Goal: Task Accomplishment & Management: Complete application form

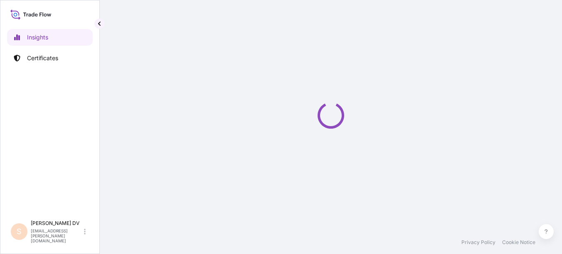
select select "2025"
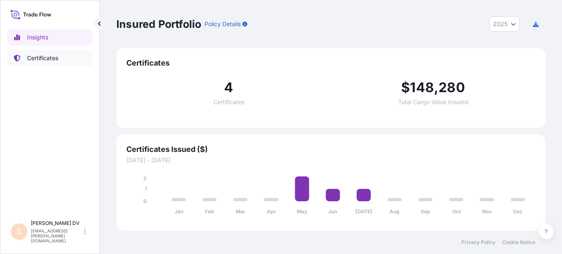
click at [51, 57] on p "Certificates" at bounding box center [42, 58] width 31 height 8
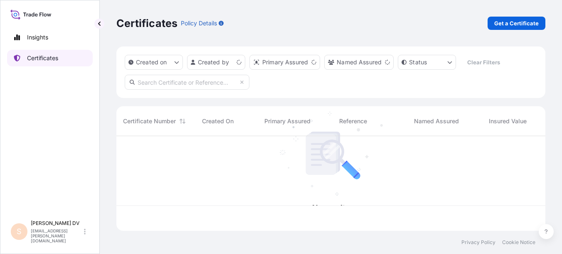
scroll to position [93, 423]
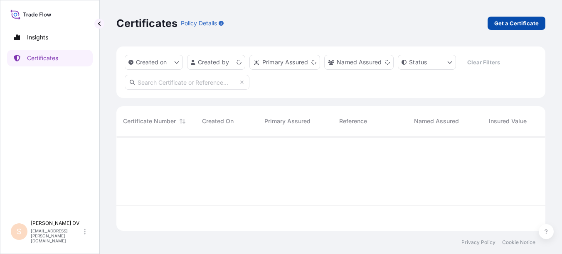
click at [522, 23] on p "Get a Certificate" at bounding box center [516, 23] width 44 height 8
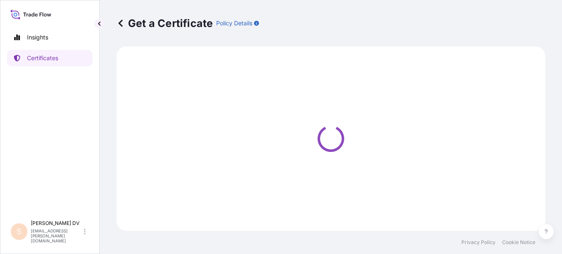
select select "Barge"
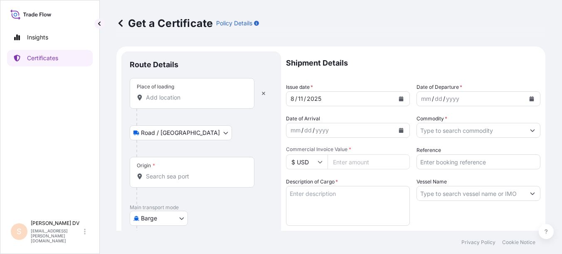
click at [161, 99] on input "Place of loading" at bounding box center [195, 98] width 98 height 8
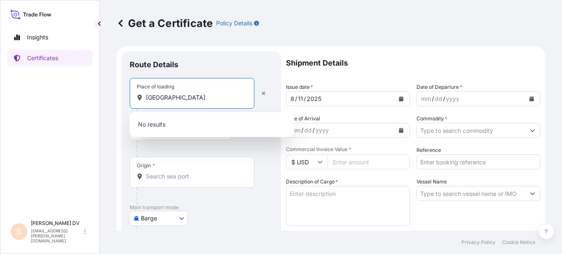
type input "[GEOGRAPHIC_DATA]"
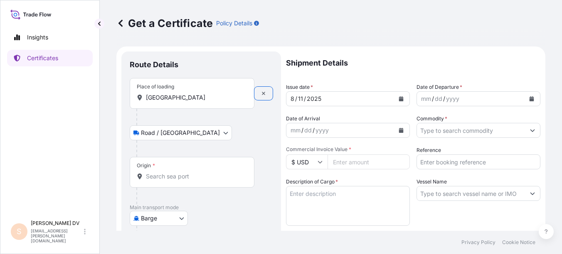
click at [187, 101] on input "[GEOGRAPHIC_DATA]" at bounding box center [195, 98] width 98 height 8
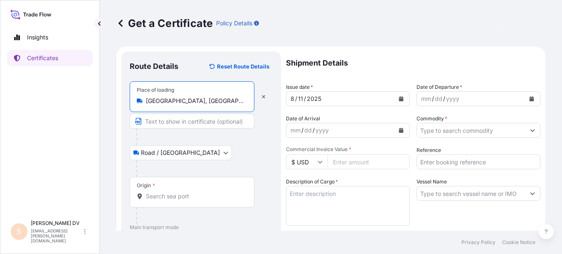
click at [246, 101] on div "[GEOGRAPHIC_DATA], [GEOGRAPHIC_DATA] (SIN), [GEOGRAPHIC_DATA]" at bounding box center [192, 101] width 111 height 8
click at [244, 101] on input "[GEOGRAPHIC_DATA], [GEOGRAPHIC_DATA] (SIN), [GEOGRAPHIC_DATA]" at bounding box center [195, 101] width 98 height 8
drag, startPoint x: 247, startPoint y: 101, endPoint x: 157, endPoint y: 100, distance: 89.8
click at [157, 100] on div "[GEOGRAPHIC_DATA], [GEOGRAPHIC_DATA] (SIN), [GEOGRAPHIC_DATA]" at bounding box center [192, 101] width 111 height 8
click at [157, 100] on input "[GEOGRAPHIC_DATA], [GEOGRAPHIC_DATA] (SIN), [GEOGRAPHIC_DATA]" at bounding box center [195, 101] width 98 height 8
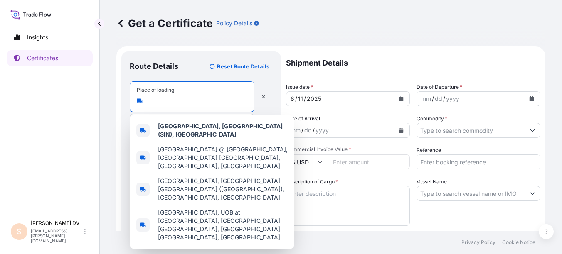
click at [246, 103] on div "[GEOGRAPHIC_DATA], [GEOGRAPHIC_DATA] (SIN), [GEOGRAPHIC_DATA]" at bounding box center [192, 101] width 111 height 8
click at [244, 103] on input "[GEOGRAPHIC_DATA], [GEOGRAPHIC_DATA] (SIN), [GEOGRAPHIC_DATA]" at bounding box center [195, 101] width 98 height 8
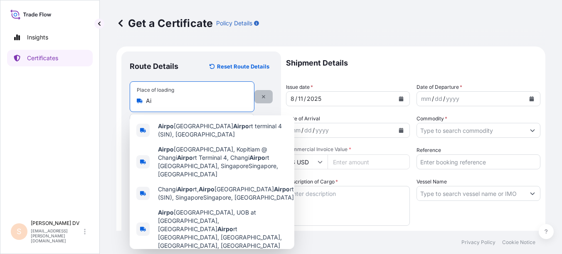
type input "A"
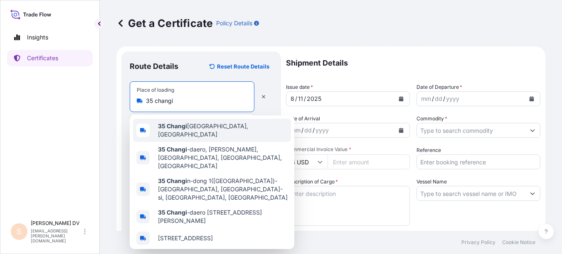
click at [235, 129] on span "[STREET_ADDRESS]" at bounding box center [223, 130] width 130 height 17
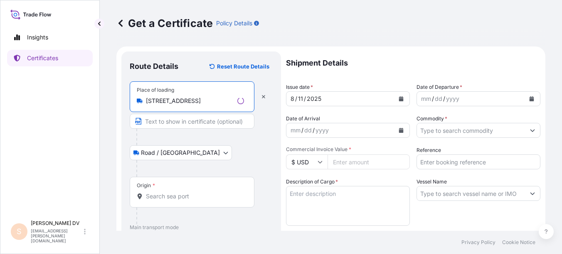
type input "[STREET_ADDRESS]"
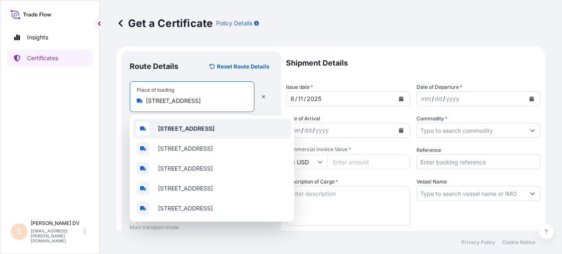
click at [274, 104] on div "Route Details Reset Route Details Place of loading [STREET_ADDRESS] / [GEOGRAPH…" at bounding box center [201, 246] width 160 height 388
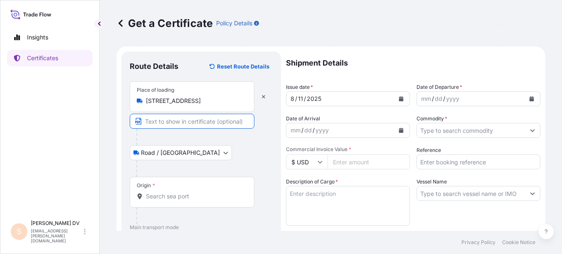
click at [207, 121] on input "Text to appear on certificate" at bounding box center [192, 121] width 125 height 15
click at [219, 145] on div at bounding box center [204, 137] width 136 height 17
click at [165, 150] on body "Insights Certificates S [PERSON_NAME] [EMAIL_ADDRESS][PERSON_NAME][DOMAIN_NAME]…" at bounding box center [281, 127] width 562 height 254
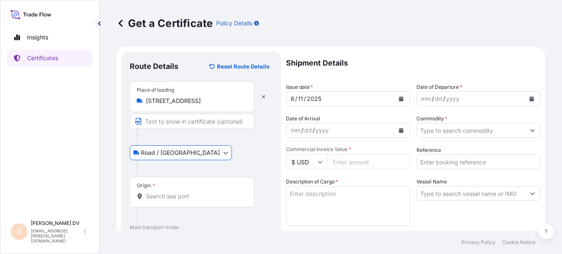
click at [182, 150] on body "Insights Certificates S [PERSON_NAME] [EMAIL_ADDRESS][PERSON_NAME][DOMAIN_NAME]…" at bounding box center [281, 127] width 562 height 254
click at [197, 123] on input "Text to appear on certificate" at bounding box center [192, 121] width 125 height 15
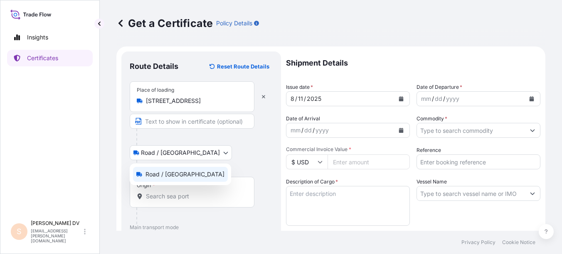
click at [136, 153] on body "Insights Certificates S [PERSON_NAME] [EMAIL_ADDRESS][PERSON_NAME][DOMAIN_NAME]…" at bounding box center [281, 127] width 562 height 254
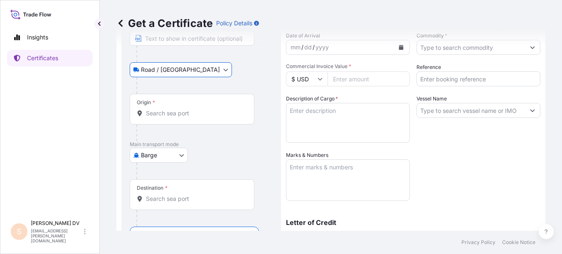
scroll to position [125, 0]
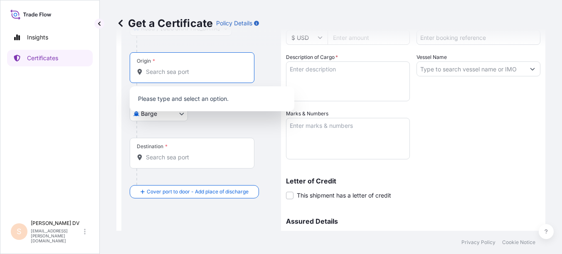
click at [166, 74] on input "Origin *" at bounding box center [195, 72] width 98 height 8
type input "[GEOGRAPHIC_DATA]"
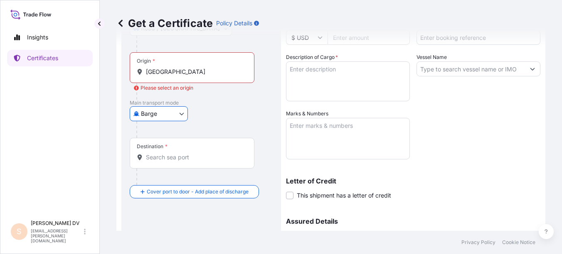
click at [179, 73] on input "[GEOGRAPHIC_DATA]" at bounding box center [195, 72] width 98 height 8
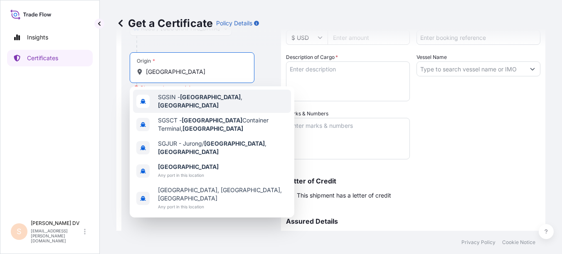
click at [203, 96] on span "SGSIN - [GEOGRAPHIC_DATA] , [GEOGRAPHIC_DATA]" at bounding box center [223, 101] width 130 height 17
type input "SGSIN - [GEOGRAPHIC_DATA], [GEOGRAPHIC_DATA]"
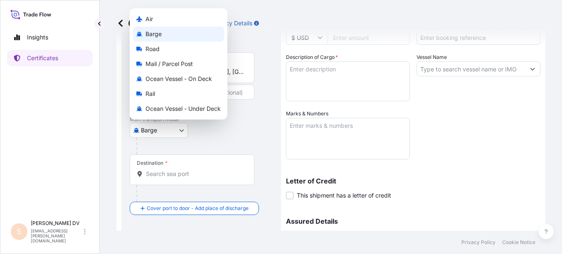
click at [182, 130] on body "Insights Certificates S [PERSON_NAME] [EMAIL_ADDRESS][PERSON_NAME][DOMAIN_NAME]…" at bounding box center [281, 127] width 562 height 254
click at [159, 15] on div "Air" at bounding box center [178, 19] width 91 height 15
select select "Air"
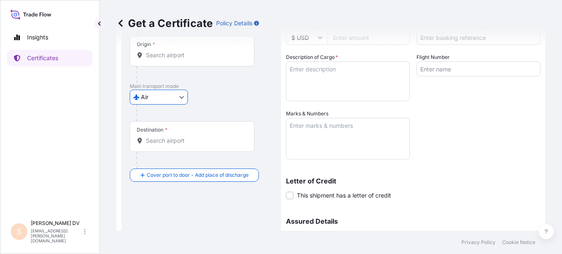
click at [171, 141] on input "Destination *" at bounding box center [195, 141] width 98 height 8
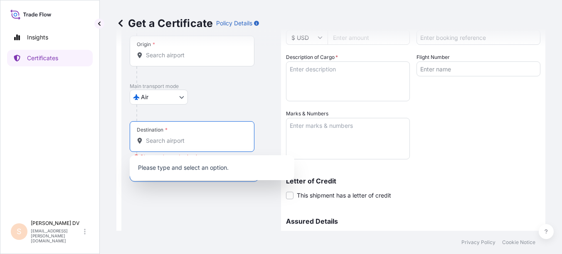
click at [159, 144] on input "Destination * Please select a destination" at bounding box center [195, 141] width 98 height 8
drag, startPoint x: 199, startPoint y: 139, endPoint x: 145, endPoint y: 143, distance: 54.1
click at [145, 143] on div "TIA KATHMANDU" at bounding box center [192, 141] width 111 height 8
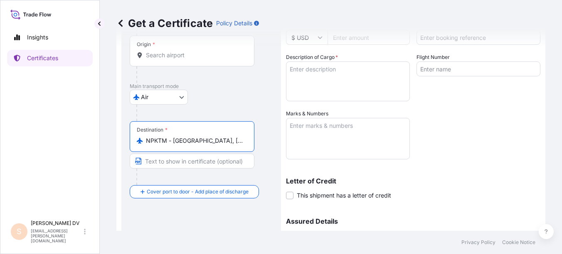
type input "NPKTM - [GEOGRAPHIC_DATA], [GEOGRAPHIC_DATA]"
click at [172, 163] on input "Text to appear on certificate" at bounding box center [192, 161] width 125 height 15
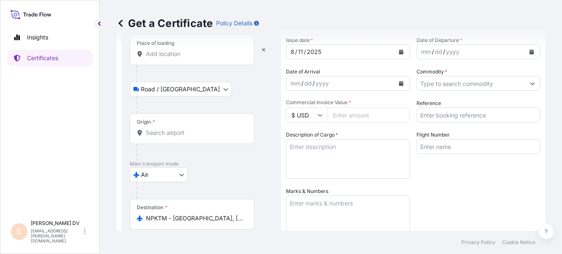
scroll to position [0, 0]
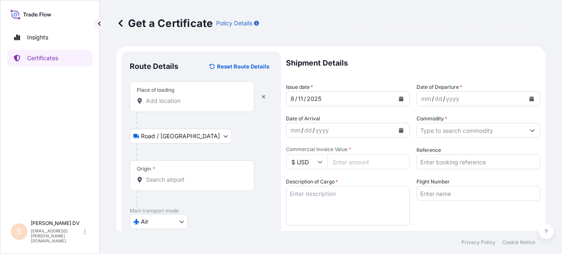
click at [175, 103] on input "Place of loading" at bounding box center [195, 101] width 98 height 8
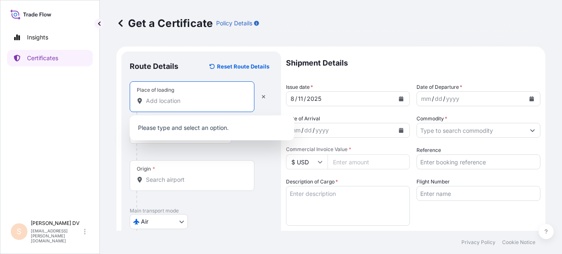
paste input "[STREET_ADDRESS]"
type input "[STREET_ADDRESS]"
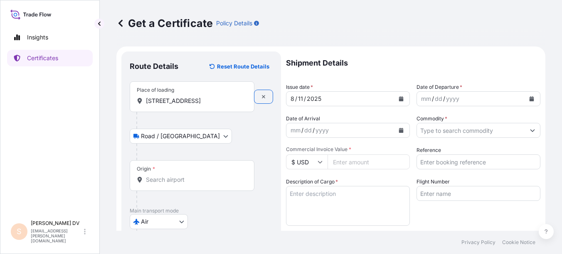
click at [168, 180] on input "Origin *" at bounding box center [195, 180] width 98 height 8
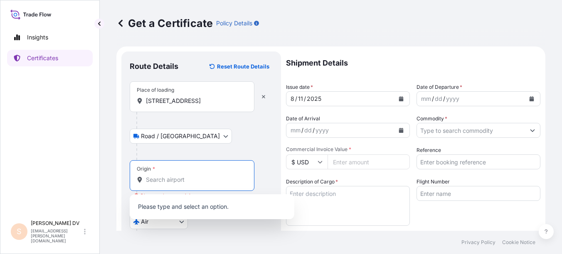
click at [160, 182] on input "Origin * Please select an origin" at bounding box center [195, 180] width 98 height 8
paste input "SGSIN - [GEOGRAPHIC_DATA], [GEOGRAPHIC_DATA]"
type input "SGSIN - [GEOGRAPHIC_DATA], [GEOGRAPHIC_DATA]"
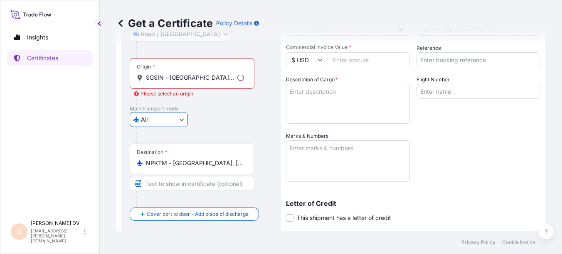
scroll to position [125, 0]
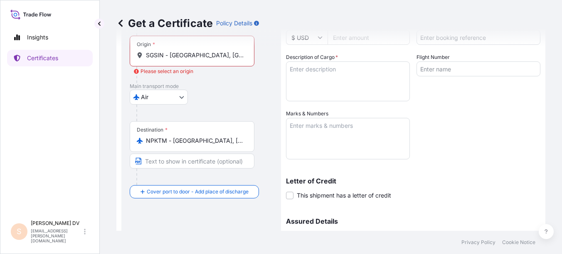
click at [218, 76] on div at bounding box center [195, 75] width 118 height 17
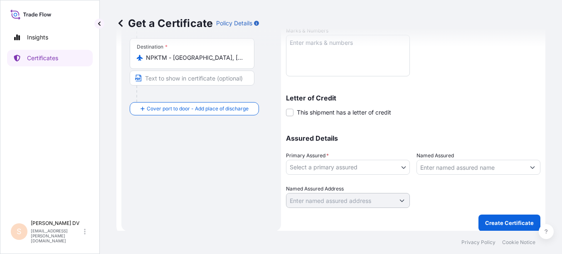
scroll to position [42, 0]
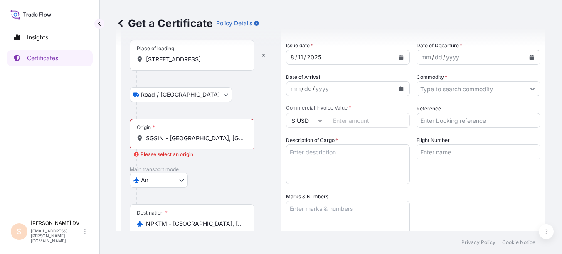
click at [229, 137] on input "SGSIN - [GEOGRAPHIC_DATA], [GEOGRAPHIC_DATA]" at bounding box center [195, 138] width 98 height 8
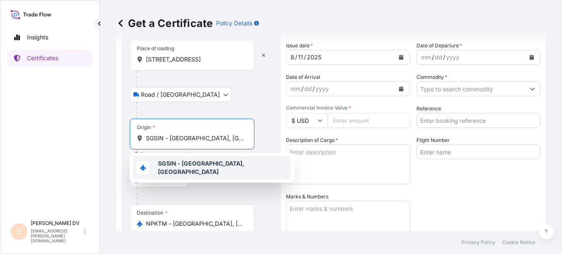
click at [210, 168] on b "SGSIN - [GEOGRAPHIC_DATA], [GEOGRAPHIC_DATA]" at bounding box center [201, 167] width 86 height 15
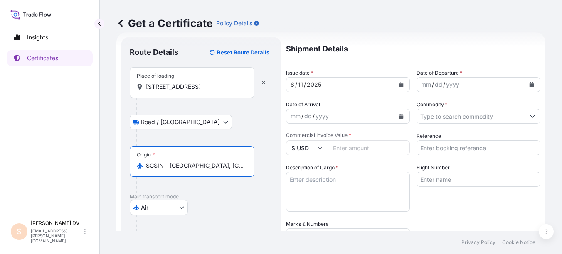
scroll to position [0, 0]
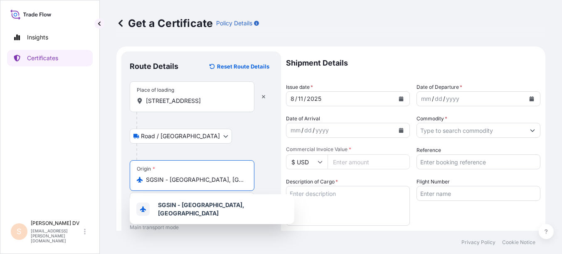
click at [399, 98] on icon "Calendar" at bounding box center [401, 98] width 5 height 5
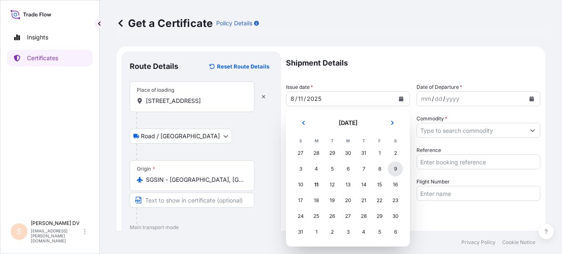
click at [397, 169] on div "9" at bounding box center [395, 169] width 15 height 15
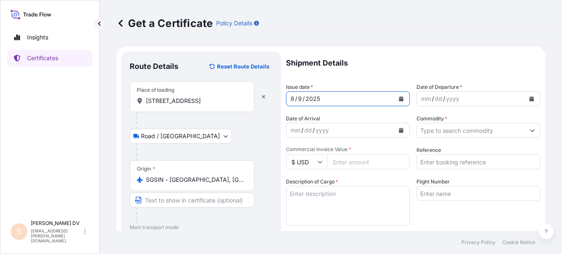
click at [529, 98] on icon "Calendar" at bounding box center [531, 98] width 5 height 5
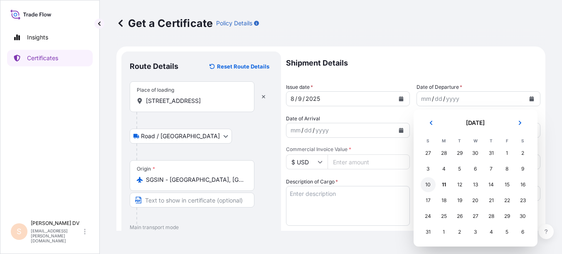
click at [427, 185] on div "10" at bounding box center [428, 184] width 15 height 15
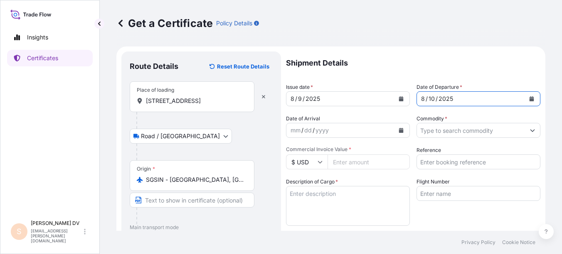
click at [399, 128] on icon "Calendar" at bounding box center [401, 130] width 5 height 5
click at [530, 99] on icon "Calendar" at bounding box center [532, 98] width 5 height 5
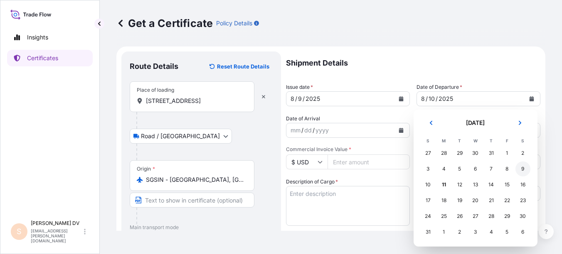
click at [526, 168] on div "9" at bounding box center [522, 169] width 15 height 15
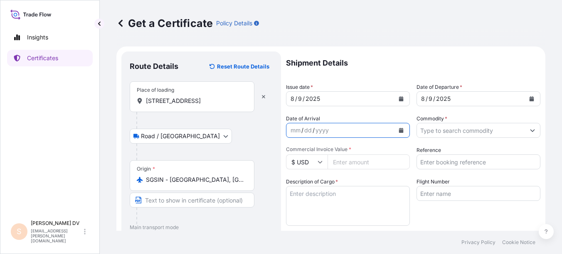
click at [399, 128] on button "Calendar" at bounding box center [400, 130] width 13 height 13
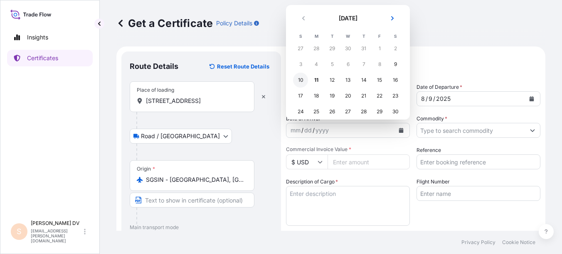
click at [301, 79] on div "10" at bounding box center [300, 80] width 15 height 15
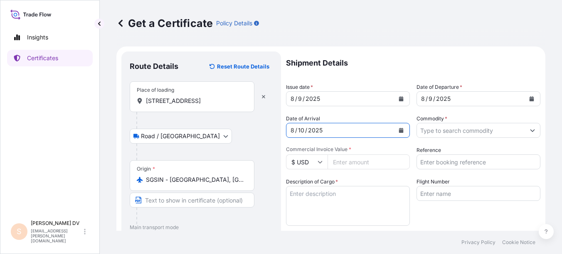
click at [529, 131] on button "Show suggestions" at bounding box center [532, 130] width 15 height 15
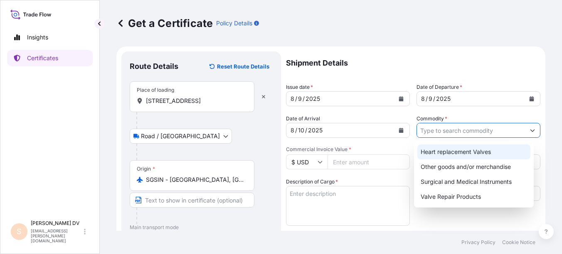
click at [488, 153] on div "Heart replacement Valves" at bounding box center [473, 152] width 113 height 15
type input "Heart replacement Valves"
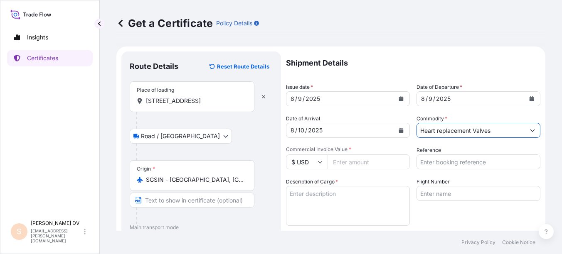
click at [354, 163] on input "Commercial Invoice Value *" at bounding box center [369, 162] width 82 height 15
type input "25400"
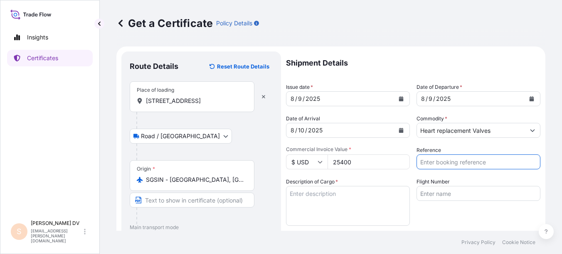
click at [448, 163] on input "Reference" at bounding box center [478, 162] width 124 height 15
paste input "[PERSON_NAME]/NP/2025/008"
type input "[PERSON_NAME]/NP/2025/008"
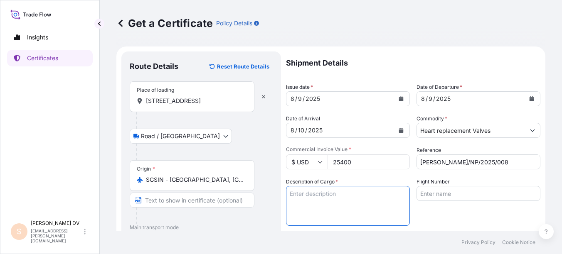
click at [339, 196] on textarea "Description of Cargo *" at bounding box center [348, 206] width 124 height 40
paste textarea "RESILIA [MEDICAL_DATA]"
paste textarea "INSPIRIS RESILIA [MEDICAL_DATA]"
paste textarea "[PERSON_NAME] PERIMOUNT"
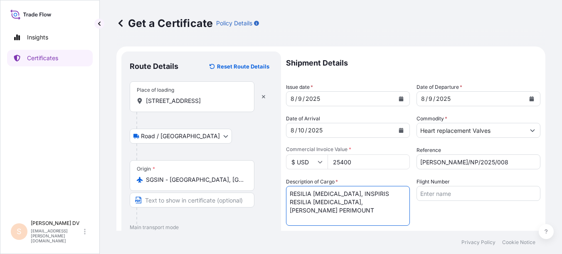
type textarea "RESILIA [MEDICAL_DATA], INSPIRIS RESILIA [MEDICAL_DATA], [PERSON_NAME] PERIMOUNT"
click at [443, 191] on input "Flight Number" at bounding box center [478, 193] width 124 height 15
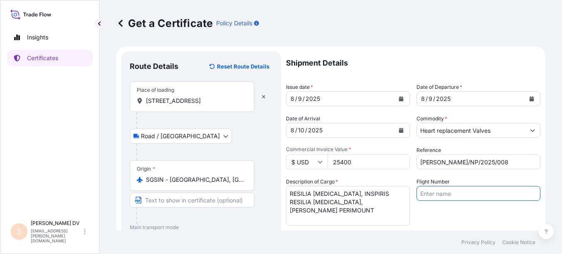
paste input "CX0658"
paste input "CX0603"
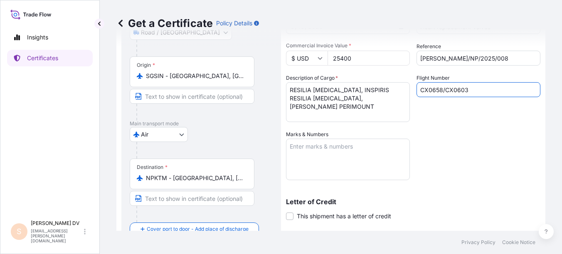
scroll to position [125, 0]
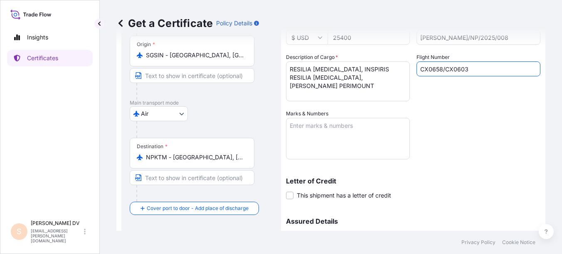
type input "CX0658/CX0603"
click at [311, 130] on textarea "Marks & Numbers" at bounding box center [348, 139] width 124 height 42
paste textarea "Institute war Clause AIR CARGO, Institute strike clause AIR CARGO and Sabotage …"
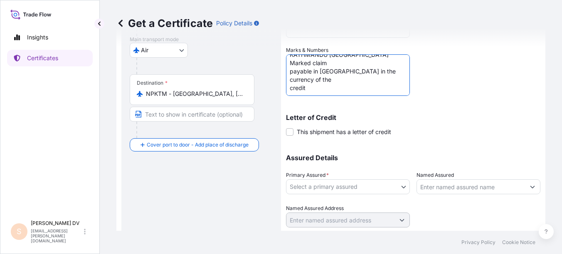
scroll to position [213, 0]
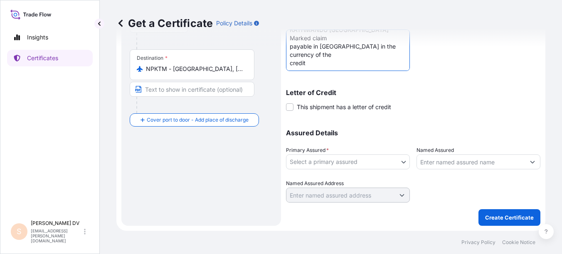
type textarea "Institute war Clause AIR CARGO, Institute strike clause AIR CARGO and Sabotage …"
click at [296, 106] on label "This shipment has a letter of credit" at bounding box center [338, 107] width 105 height 9
click at [286, 103] on input "This shipment has a letter of credit" at bounding box center [286, 103] width 0 height 0
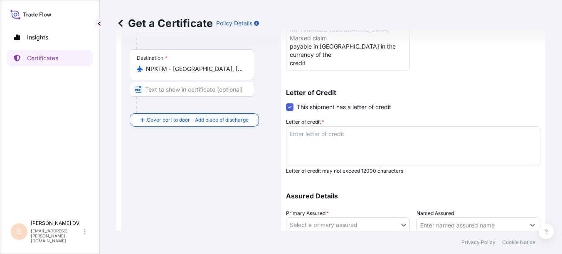
click at [305, 135] on textarea "Letter of credit *" at bounding box center [413, 146] width 254 height 40
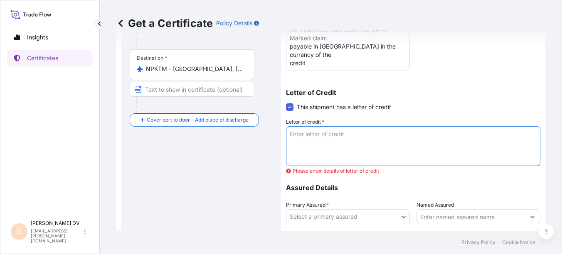
paste textarea "THE ORDER OF [PERSON_NAME] BANK LIMITED NOTIFY PARTY : EVEREST MEDI CONCERN Lc.…"
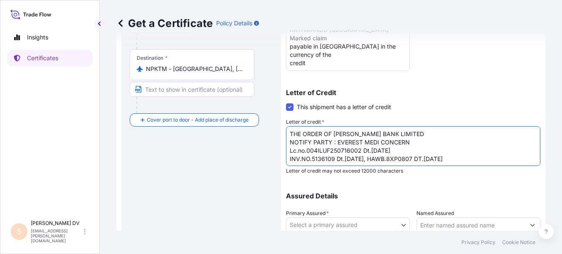
drag, startPoint x: 289, startPoint y: 152, endPoint x: 410, endPoint y: 152, distance: 121.0
click at [410, 152] on textarea "THE ORDER OF [PERSON_NAME] BANK LIMITED NOTIFY PARTY : EVEREST MEDI CONCERN Lc.…" at bounding box center [413, 146] width 254 height 40
paste textarea "804001 Dt.[DATE]"
click at [323, 160] on textarea "THE ORDER OF [PERSON_NAME] BANK LIMITED NOTIFY PARTY : EVEREST MEDI CONCERN Lc.…" at bounding box center [413, 146] width 254 height 40
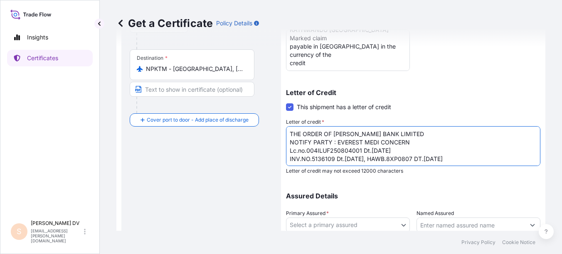
paste textarea "578"
drag, startPoint x: 350, startPoint y: 160, endPoint x: 344, endPoint y: 159, distance: 5.8
click at [344, 159] on textarea "THE ORDER OF [PERSON_NAME] BANK LIMITED NOTIFY PARTY : EVEREST MEDI CONCERN Lc.…" at bounding box center [413, 146] width 254 height 40
click at [411, 158] on textarea "THE ORDER OF [PERSON_NAME] BANK LIMITED NOTIFY PARTY : EVEREST MEDI CONCERN Lc.…" at bounding box center [413, 146] width 254 height 40
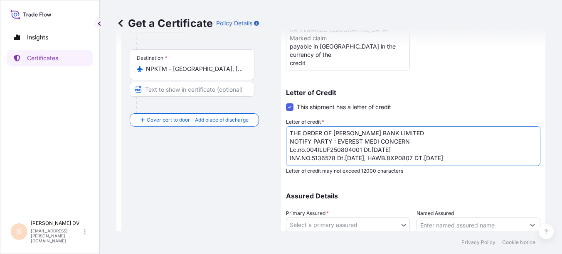
click at [411, 158] on textarea "THE ORDER OF [PERSON_NAME] BANK LIMITED NOTIFY PARTY : EVEREST MEDI CONCERN Lc.…" at bounding box center [413, 146] width 254 height 40
paste textarea "25"
drag, startPoint x: 438, startPoint y: 158, endPoint x: 432, endPoint y: 158, distance: 5.4
click at [432, 158] on textarea "THE ORDER OF [PERSON_NAME] BANK LIMITED NOTIFY PARTY : EVEREST MEDI CONCERN Lc.…" at bounding box center [413, 146] width 254 height 40
type textarea "THE ORDER OF [PERSON_NAME] BANK LIMITED NOTIFY PARTY : EVEREST MEDI CONCERN Lc.…"
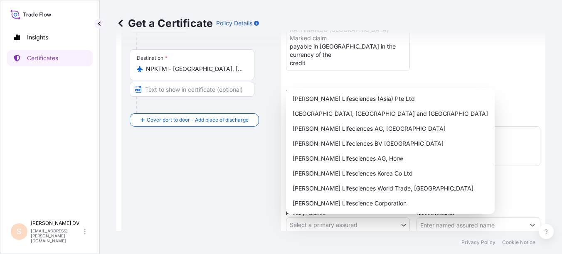
click at [402, 225] on body "Insights Certificates S [PERSON_NAME] [EMAIL_ADDRESS][PERSON_NAME][DOMAIN_NAME]…" at bounding box center [281, 127] width 562 height 254
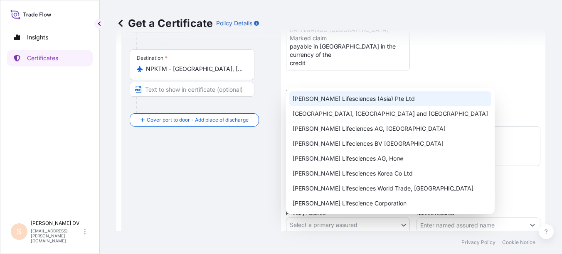
click at [379, 99] on div "[PERSON_NAME] Lifesciences (Asia) Pte Ltd" at bounding box center [390, 98] width 202 height 15
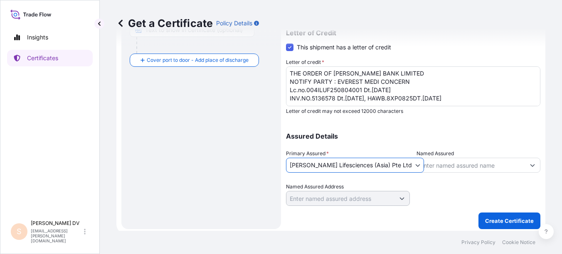
scroll to position [276, 0]
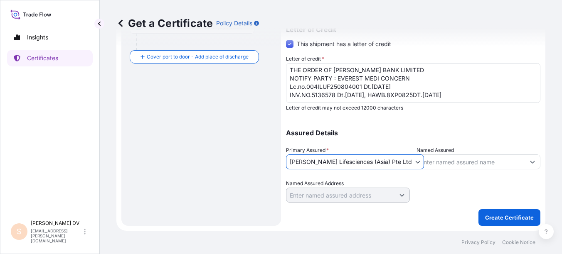
click at [530, 163] on icon "Show suggestions" at bounding box center [532, 162] width 5 height 5
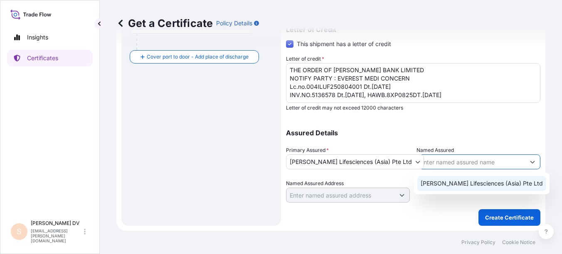
click at [503, 181] on span "[PERSON_NAME] Lifesciences (Asia) Pte Ltd" at bounding box center [482, 184] width 122 height 8
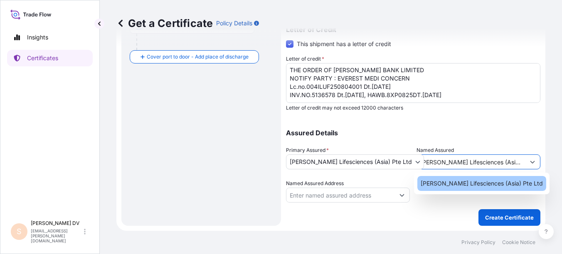
type input "[PERSON_NAME] Lifesciences (Asia) Pte Ltd"
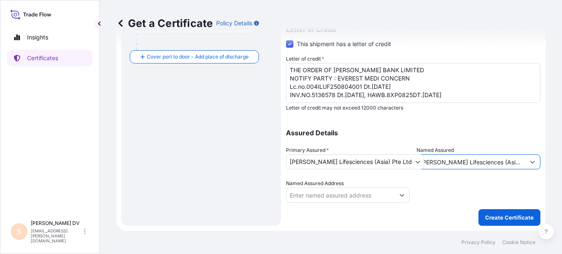
click at [400, 196] on icon "Show suggestions" at bounding box center [402, 196] width 5 height 2
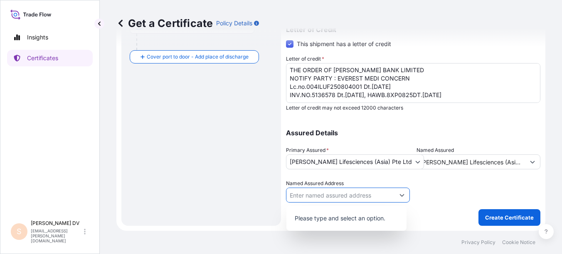
click at [444, 186] on div at bounding box center [478, 191] width 124 height 23
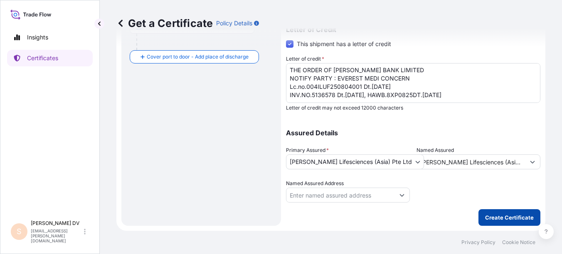
click at [488, 213] on button "Create Certificate" at bounding box center [509, 217] width 62 height 17
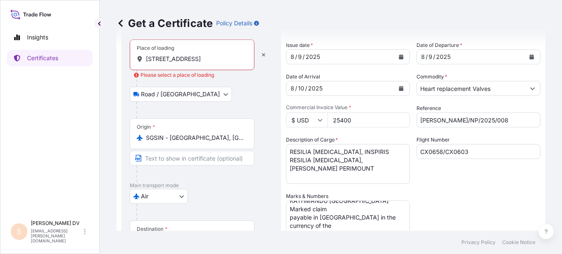
scroll to position [27, 0]
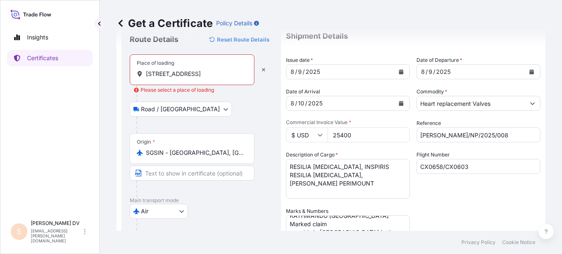
click at [238, 76] on input "[STREET_ADDRESS]" at bounding box center [195, 74] width 98 height 8
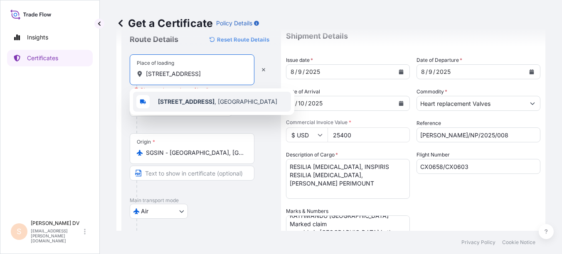
click at [229, 103] on span "[STREET_ADDRESS]" at bounding box center [217, 102] width 119 height 8
type input "[STREET_ADDRESS]"
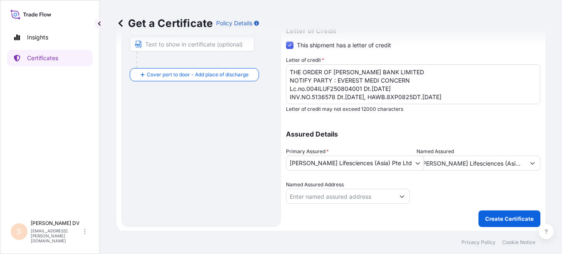
scroll to position [276, 0]
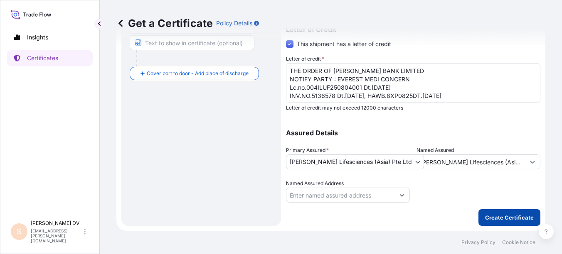
click at [493, 215] on p "Create Certificate" at bounding box center [509, 218] width 49 height 8
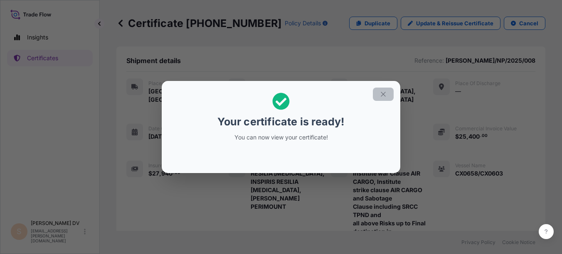
click at [385, 94] on icon "button" at bounding box center [382, 94] width 7 height 7
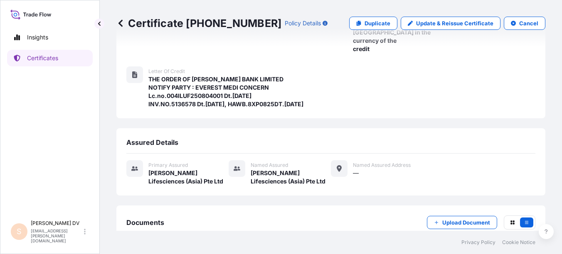
scroll to position [285, 0]
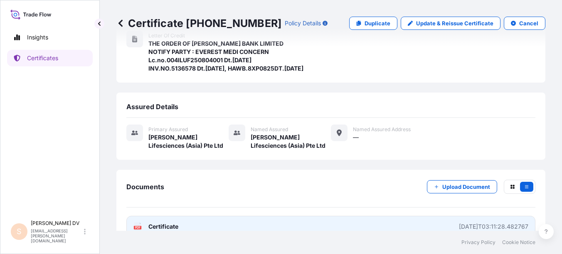
click at [459, 223] on div "[DATE]T03:11:28.482767" at bounding box center [493, 227] width 69 height 8
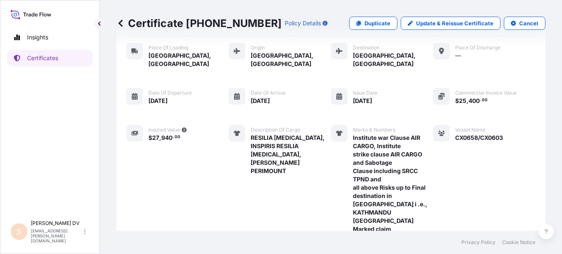
scroll to position [0, 0]
